Goal: Information Seeking & Learning: Learn about a topic

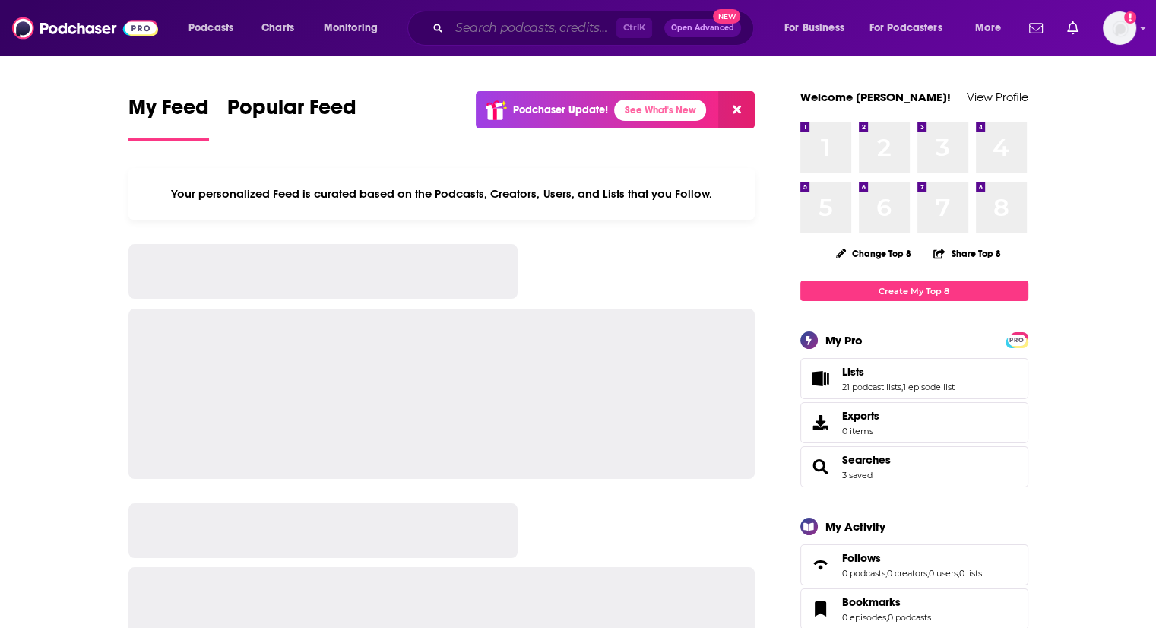
click at [461, 25] on input "Search podcasts, credits, & more..." at bounding box center [532, 28] width 167 height 24
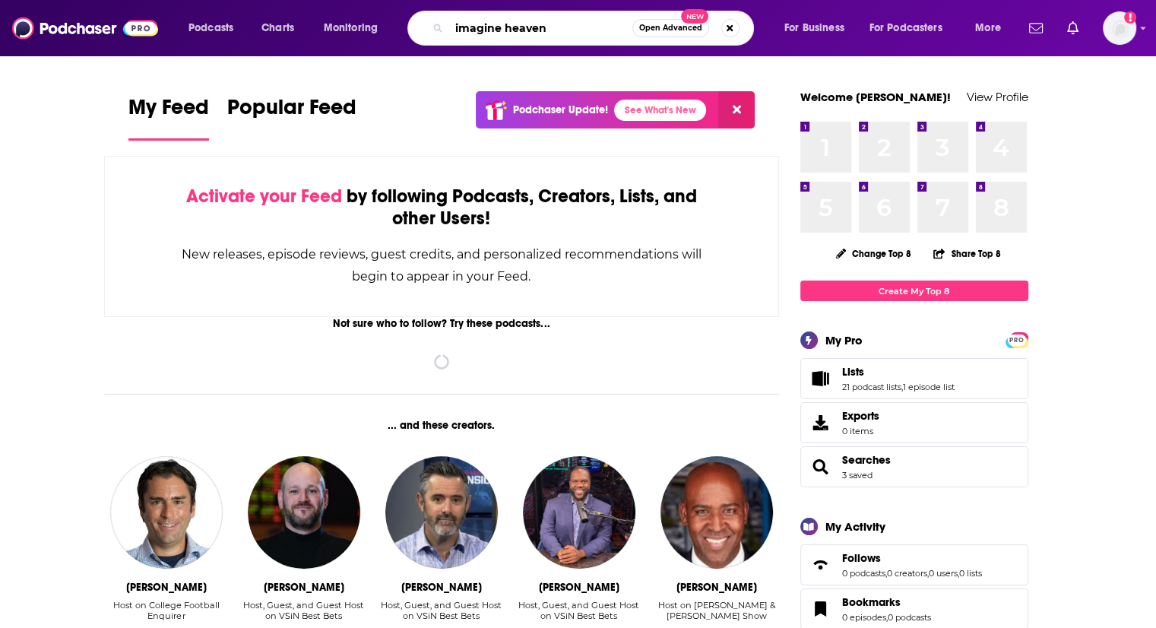
type input "imagine heaven"
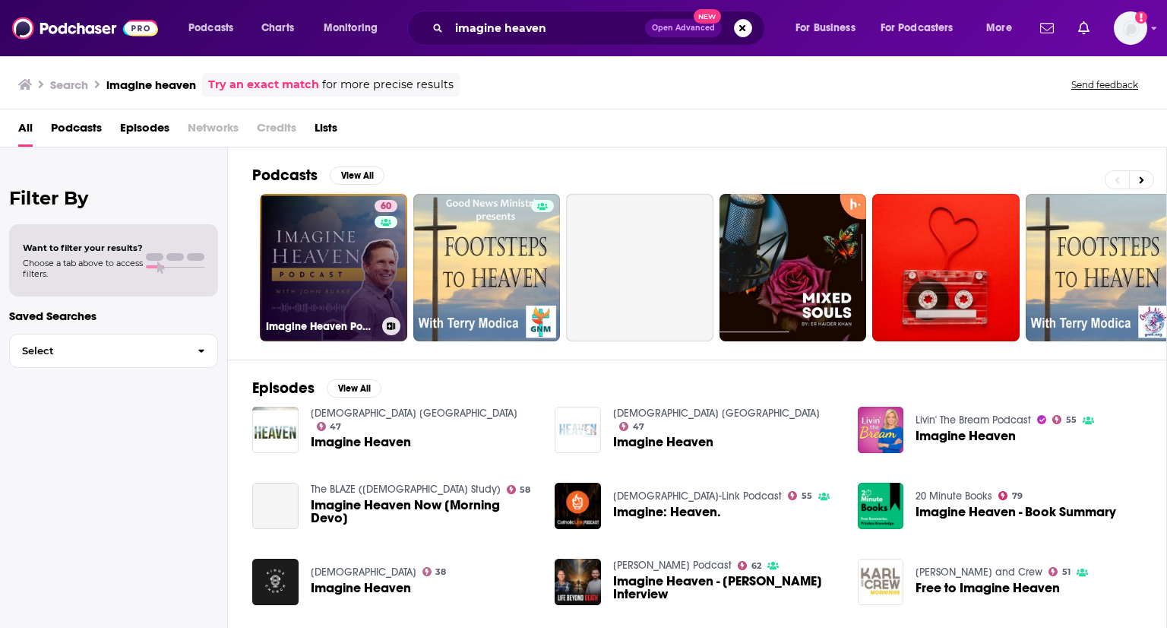
click at [348, 244] on link "60 Imagine Heaven Podcast with [PERSON_NAME]" at bounding box center [333, 267] width 147 height 147
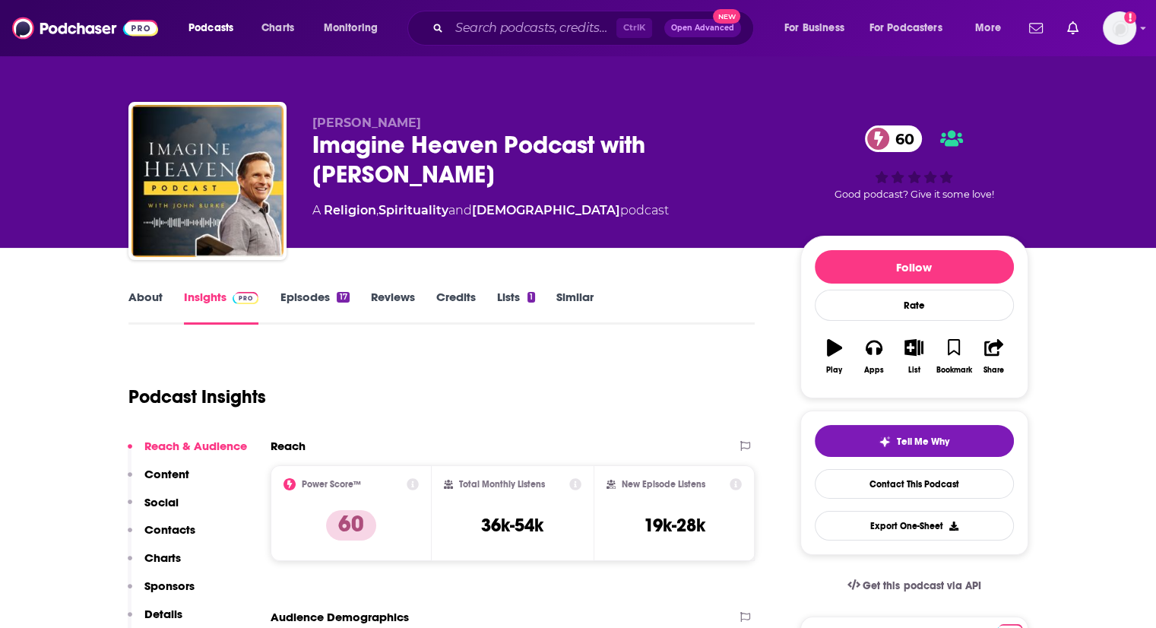
click at [158, 302] on link "About" at bounding box center [145, 307] width 34 height 35
